Goal: Navigation & Orientation: Find specific page/section

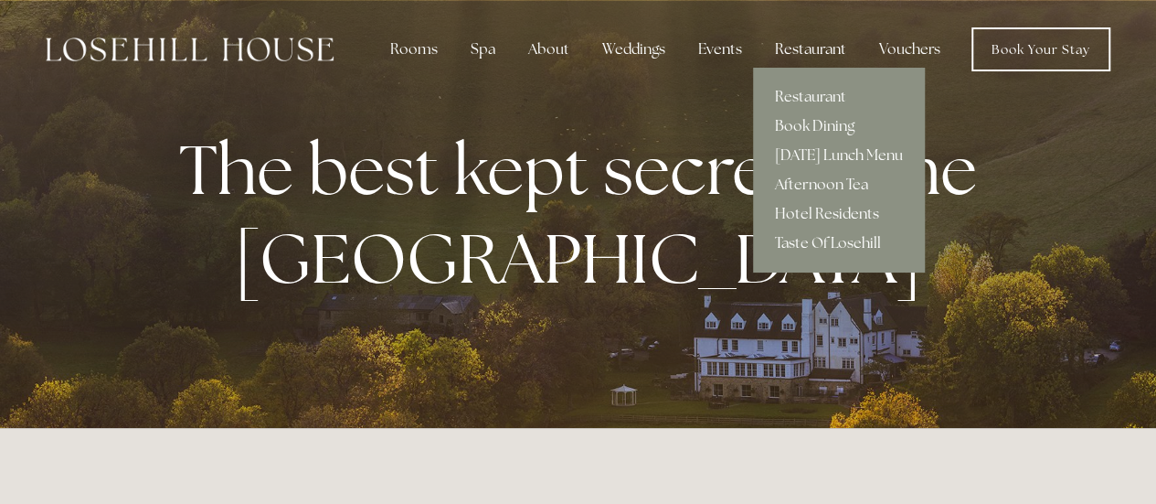
click at [806, 49] on div "Restaurant" at bounding box center [810, 49] width 101 height 37
